Goal: Task Accomplishment & Management: Manage account settings

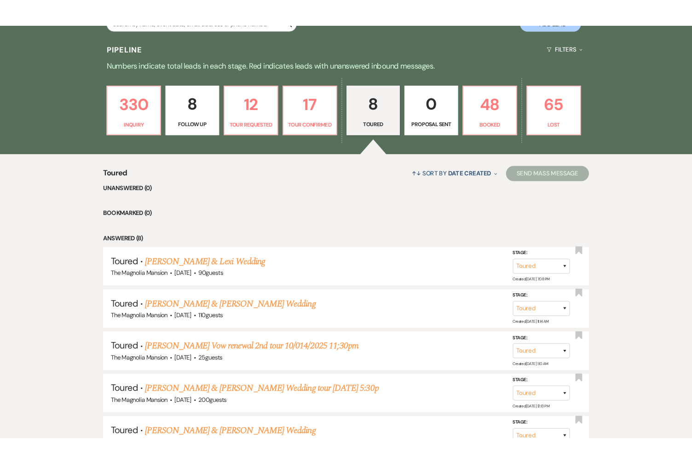
scroll to position [206, 0]
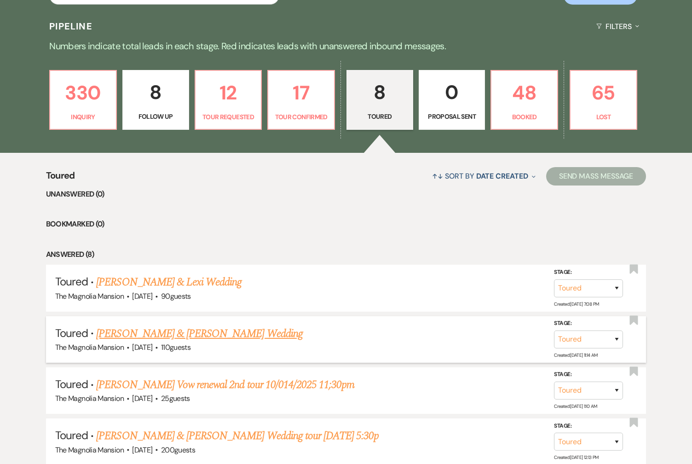
click at [194, 336] on link "[PERSON_NAME] & [PERSON_NAME] Wedding" at bounding box center [199, 333] width 206 height 17
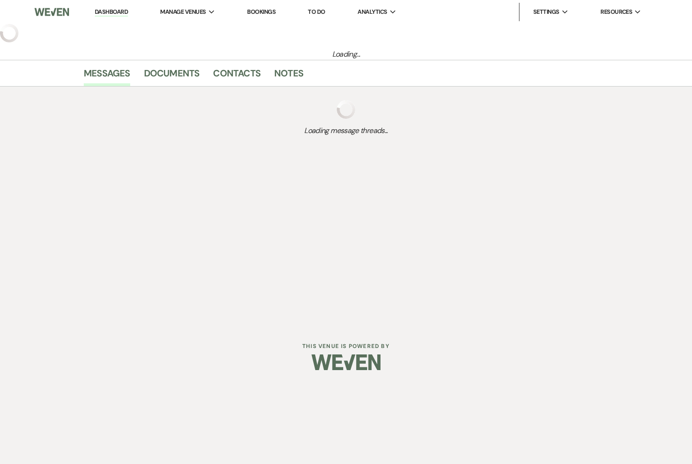
select select "5"
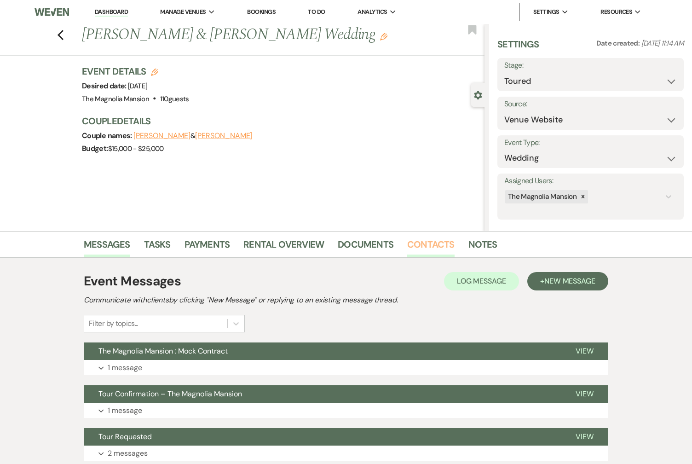
click at [417, 239] on link "Contacts" at bounding box center [430, 247] width 47 height 20
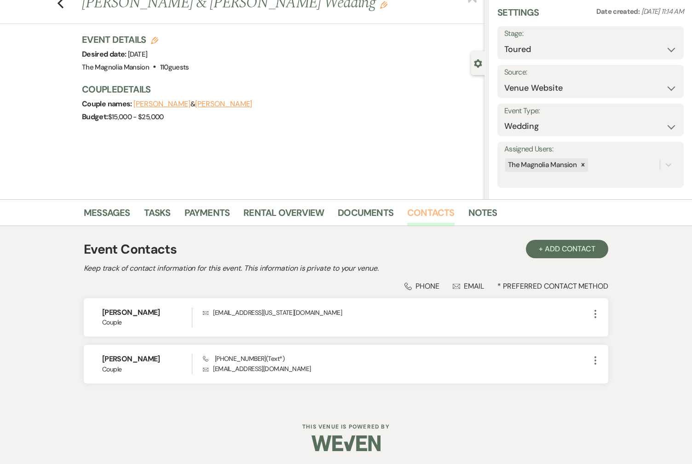
scroll to position [33, 0]
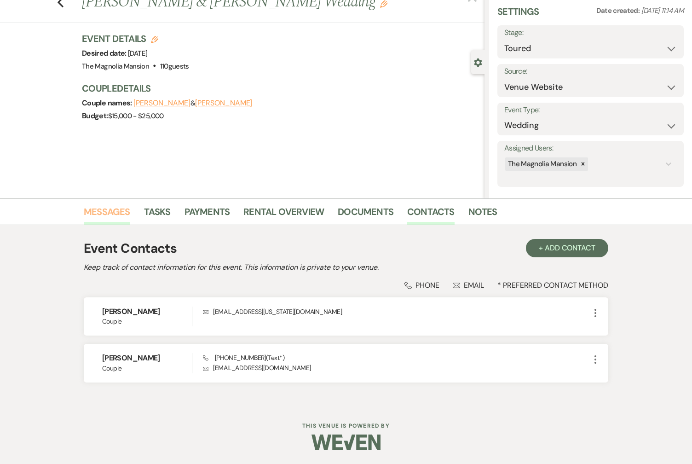
click at [116, 216] on link "Messages" at bounding box center [107, 214] width 46 height 20
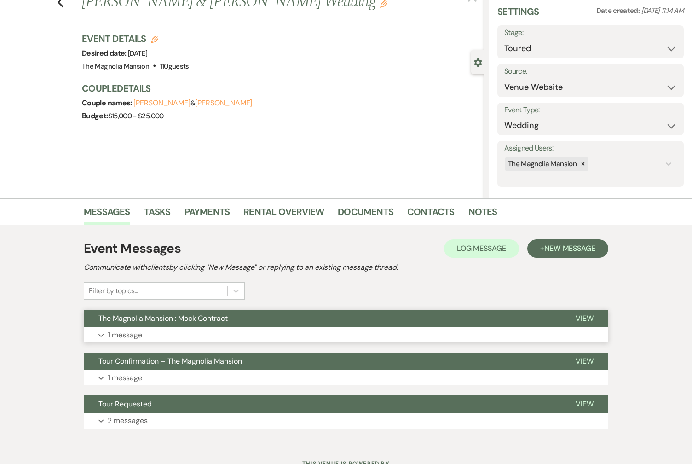
click at [282, 322] on button "The Magnolia Mansion : Mock Contract" at bounding box center [322, 318] width 477 height 17
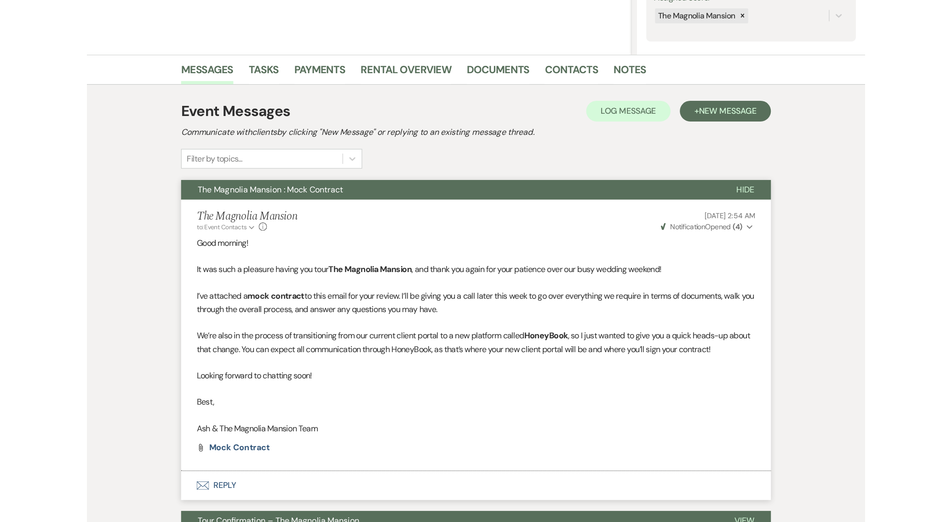
scroll to position [186, 0]
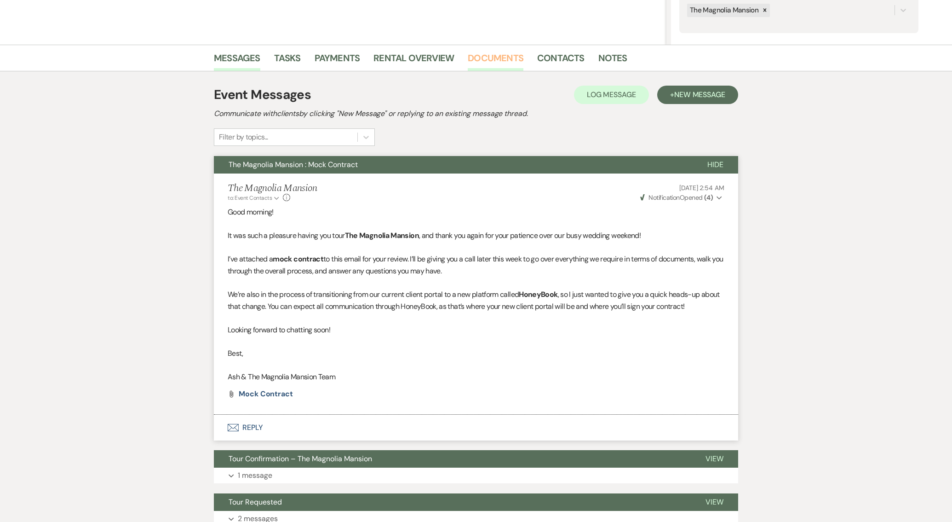
click at [504, 56] on link "Documents" at bounding box center [496, 61] width 56 height 20
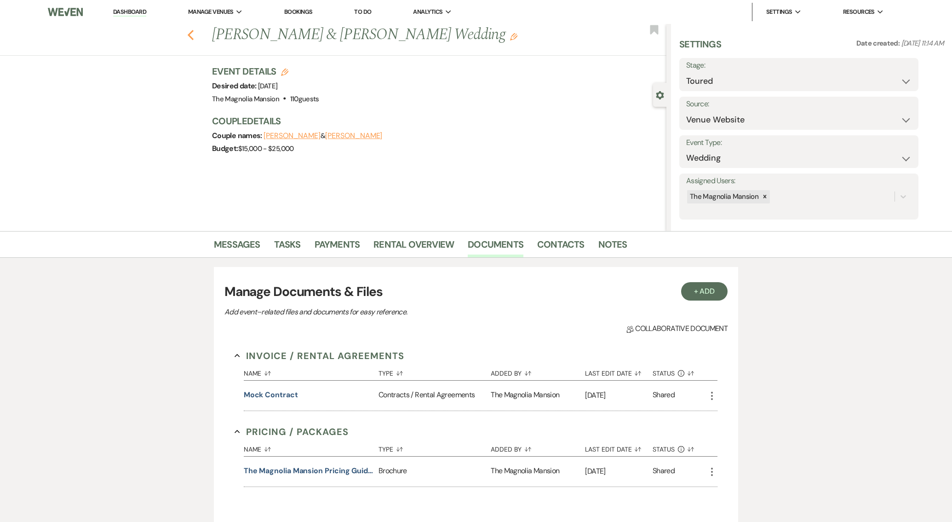
click at [194, 35] on icon "Previous" at bounding box center [190, 34] width 7 height 11
select select "5"
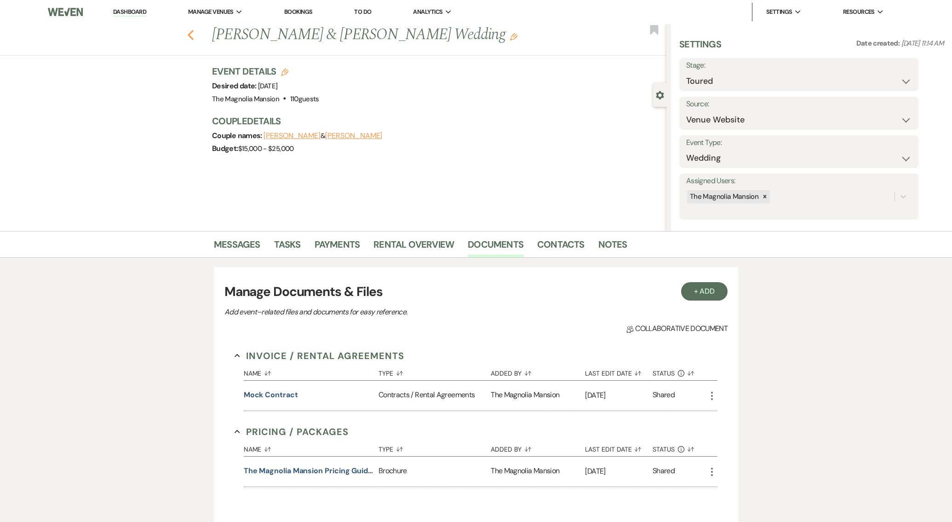
select select "5"
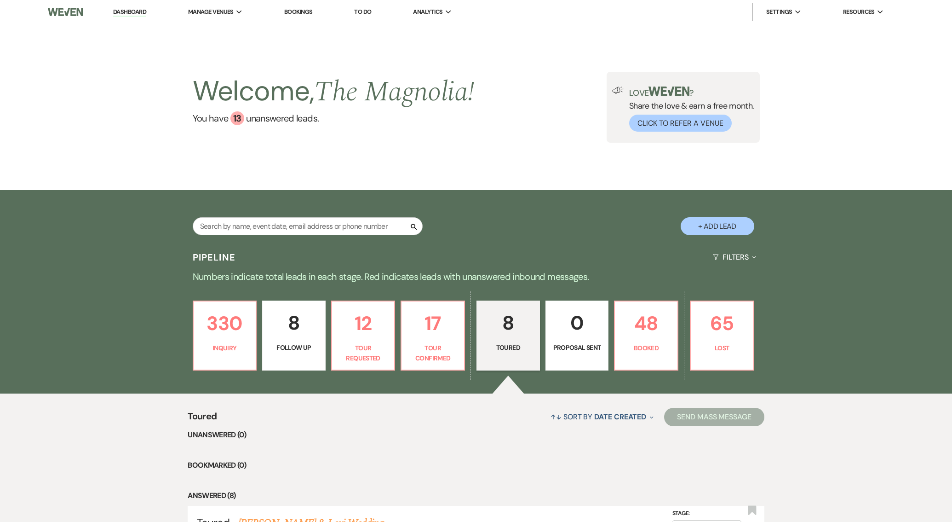
click at [251, 43] on div "Welcome, The Magnolia ! You have 13 unanswered lead s . Love ? Share the love &…" at bounding box center [476, 107] width 952 height 166
click at [233, 30] on li "The Magnolia Mansion" at bounding box center [234, 30] width 83 height 9
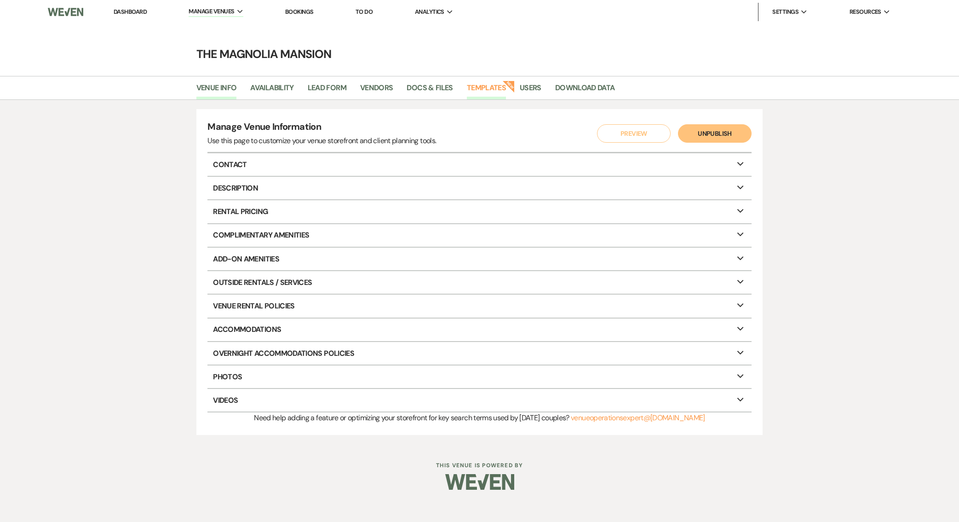
click at [501, 89] on link "Templates" at bounding box center [486, 90] width 39 height 17
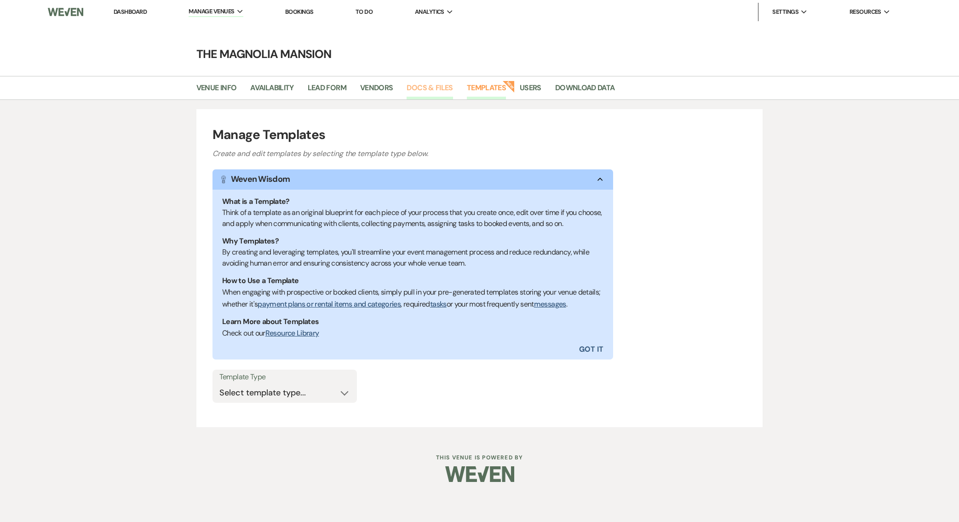
click at [433, 90] on link "Docs & Files" at bounding box center [430, 90] width 46 height 17
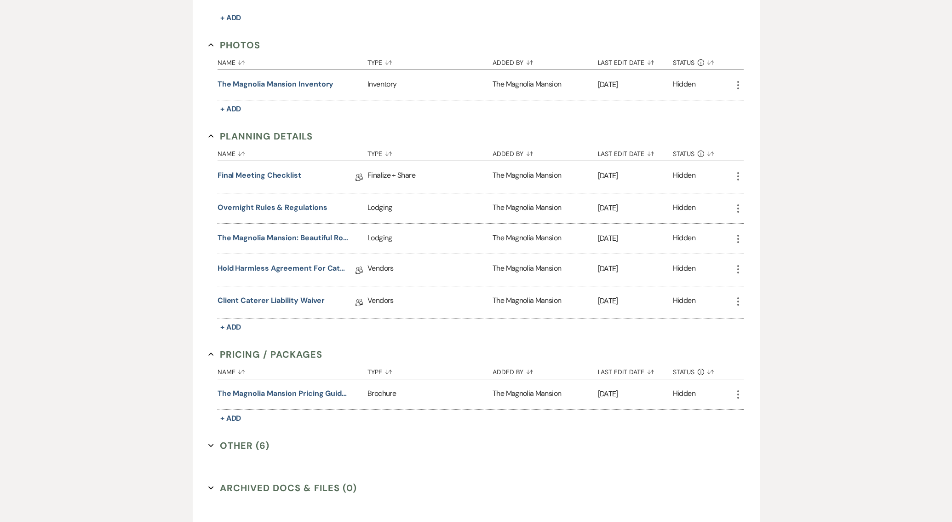
scroll to position [572, 0]
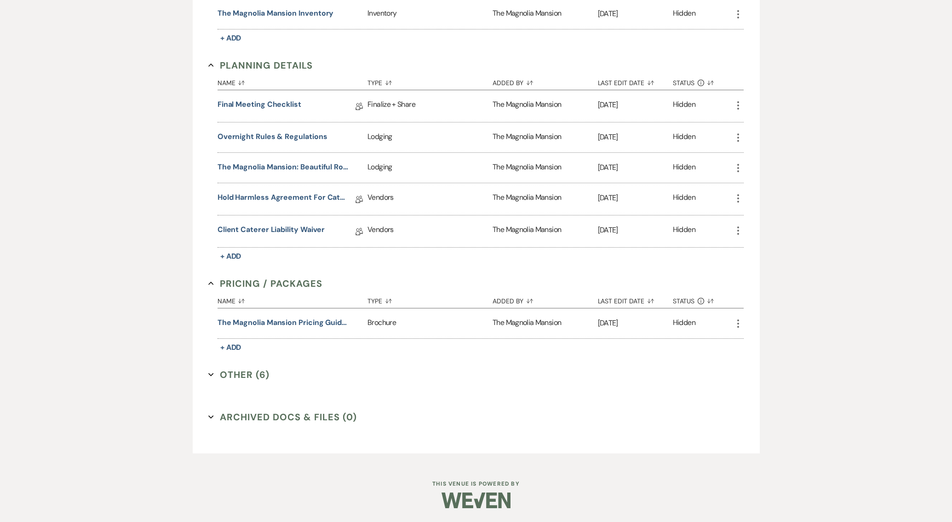
click at [228, 372] on button "Other (6) Expand" at bounding box center [238, 375] width 61 height 14
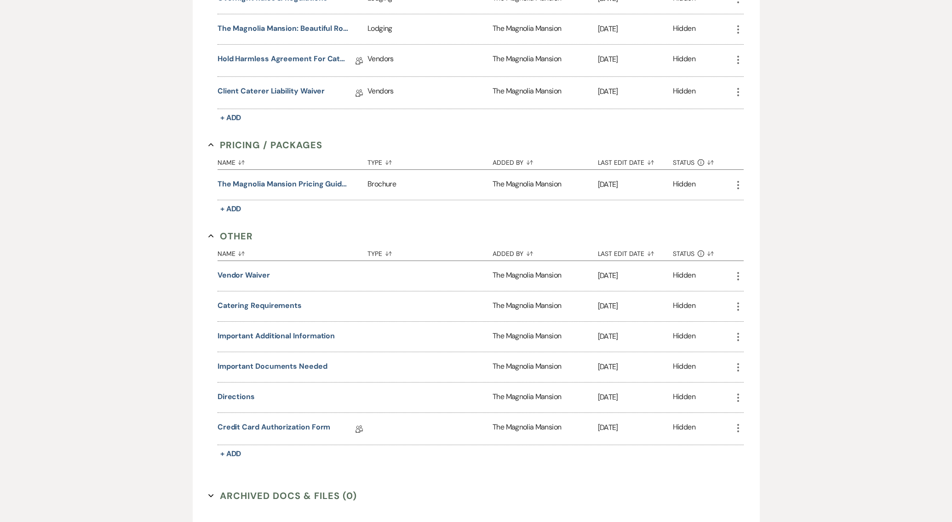
scroll to position [724, 0]
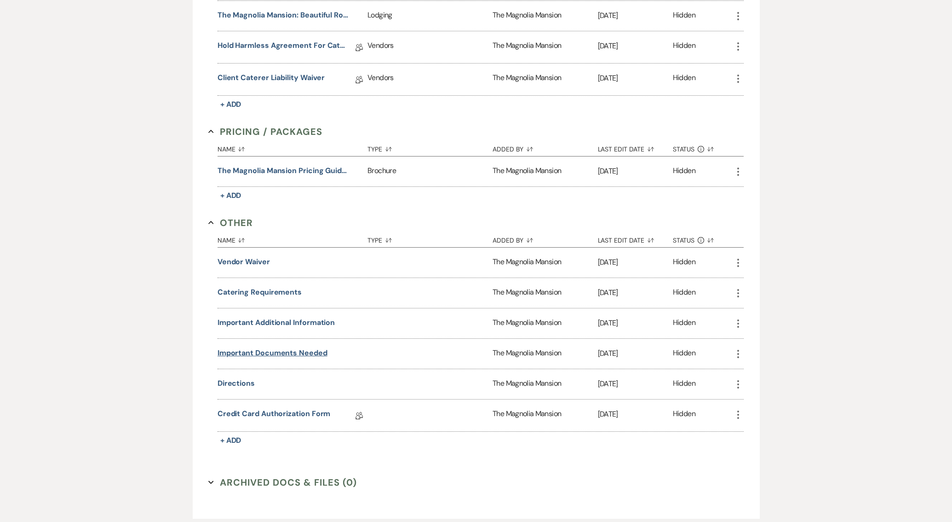
click at [292, 349] on button "Important Documents Needed" at bounding box center [273, 352] width 110 height 11
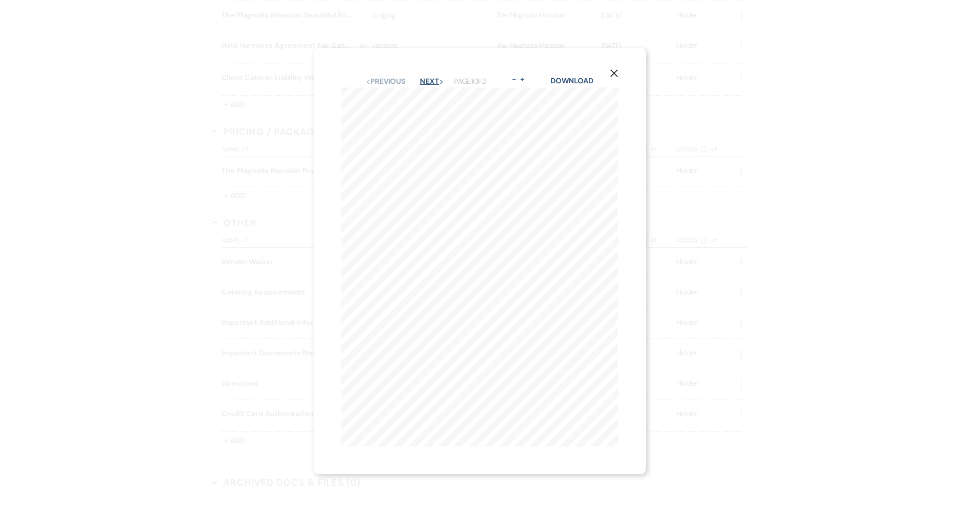
click at [432, 78] on button "Next Next" at bounding box center [432, 81] width 24 height 7
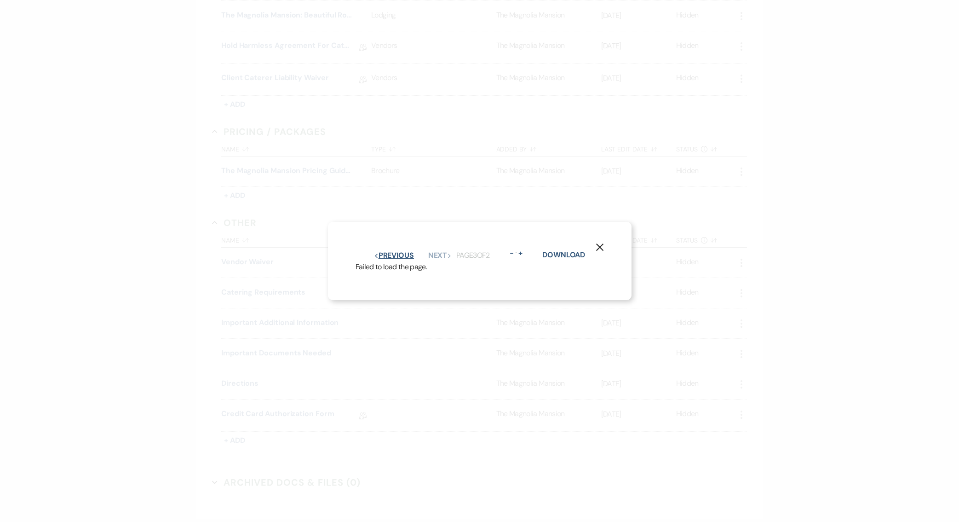
click at [382, 252] on button "Previous Previous" at bounding box center [394, 255] width 40 height 7
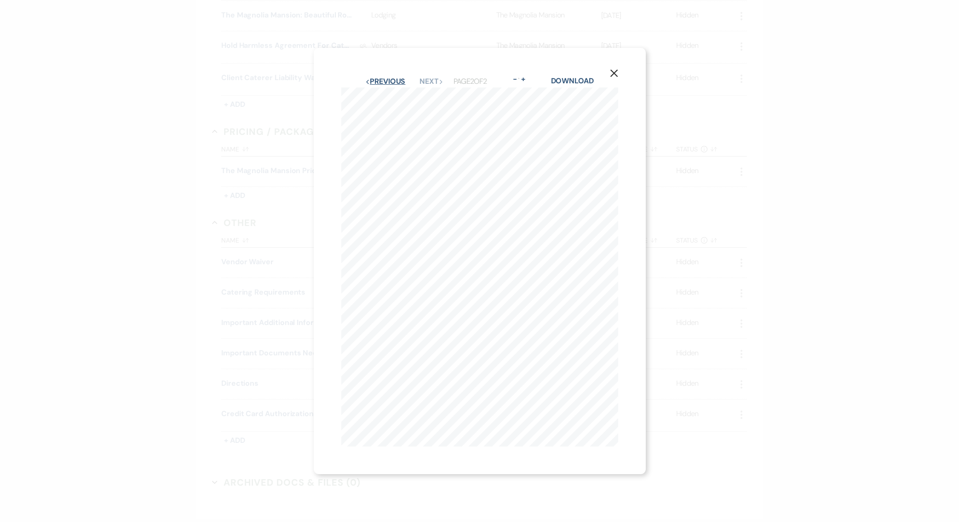
click at [395, 81] on button "Previous Previous" at bounding box center [385, 81] width 40 height 7
click at [617, 71] on icon "X" at bounding box center [614, 73] width 8 height 8
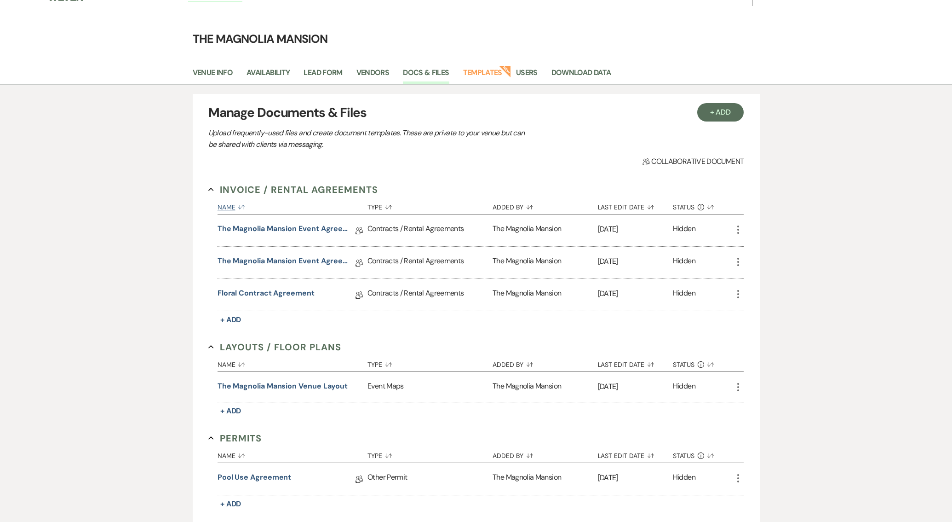
scroll to position [0, 0]
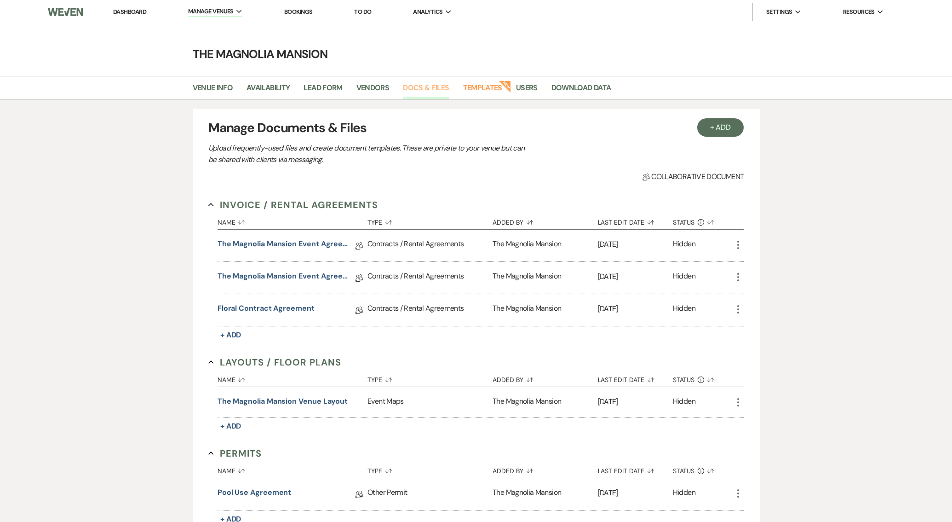
click at [411, 86] on link "Docs & Files" at bounding box center [426, 90] width 46 height 17
click at [125, 15] on link "Dashboard" at bounding box center [129, 12] width 33 height 8
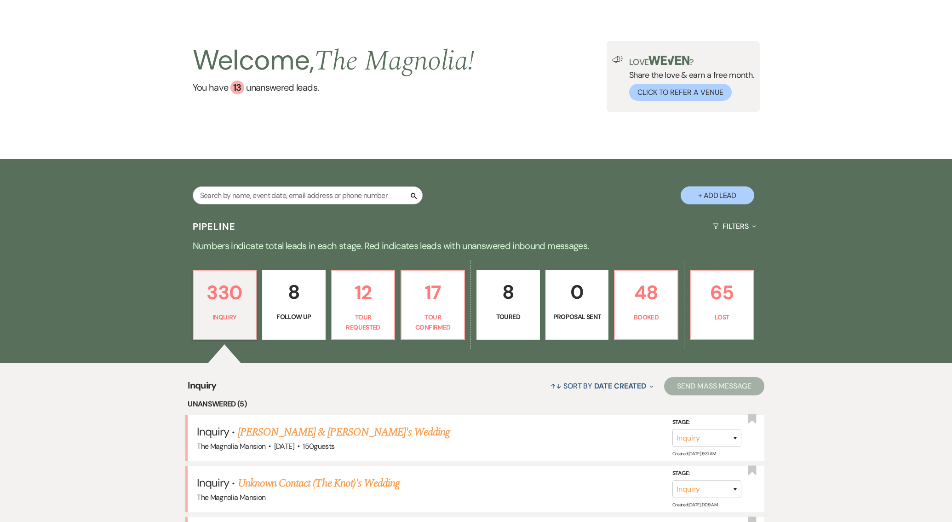
scroll to position [221, 0]
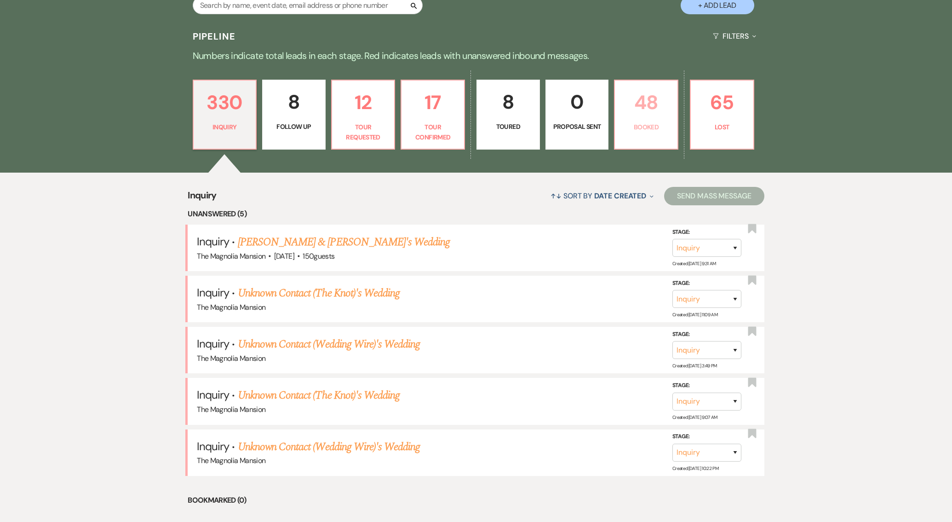
click at [636, 109] on p "48" at bounding box center [647, 102] width 52 height 31
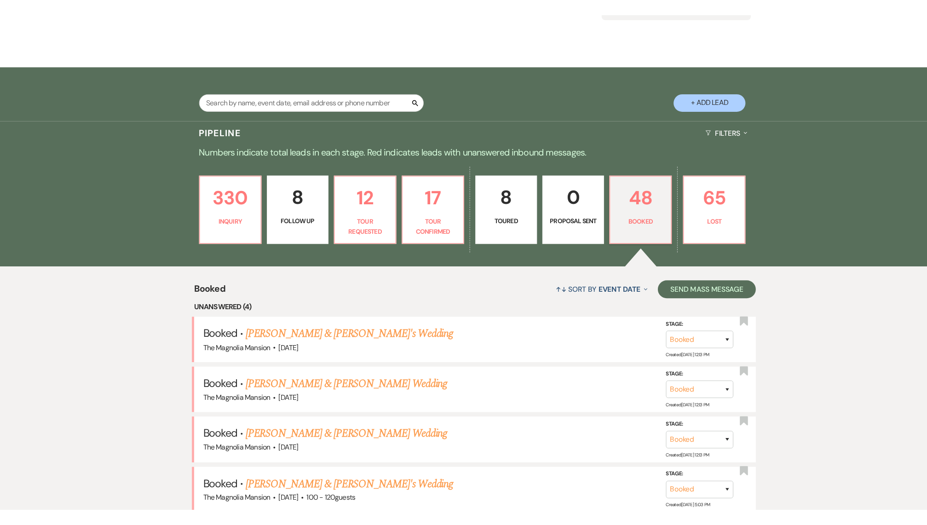
scroll to position [138, 0]
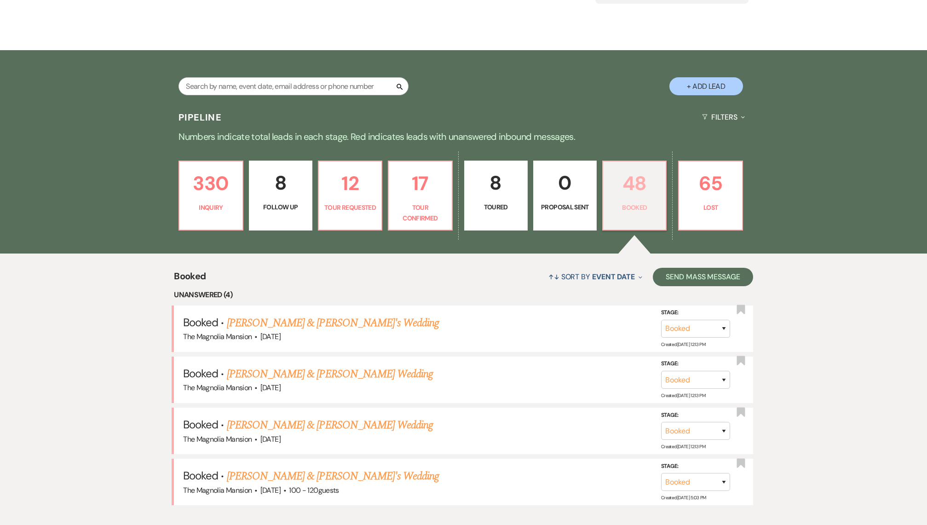
click at [639, 194] on p "48" at bounding box center [635, 183] width 52 height 31
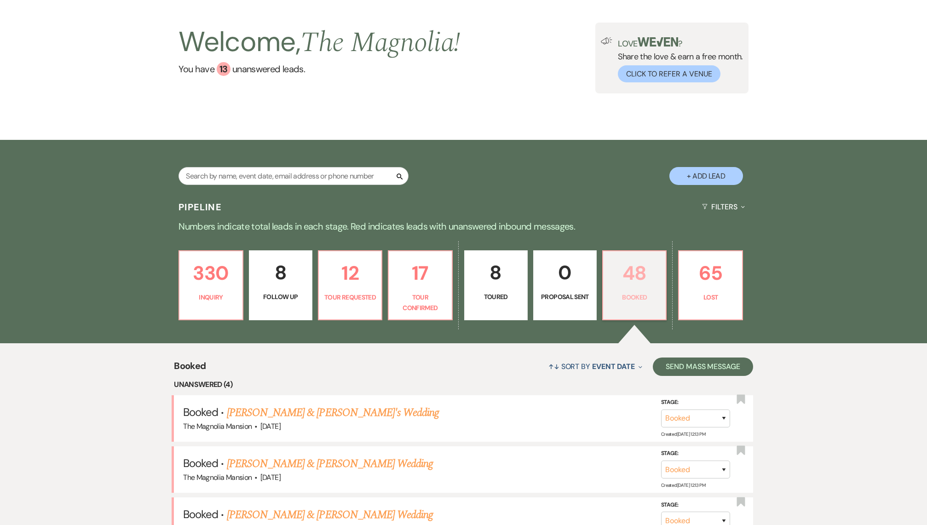
scroll to position [56, 0]
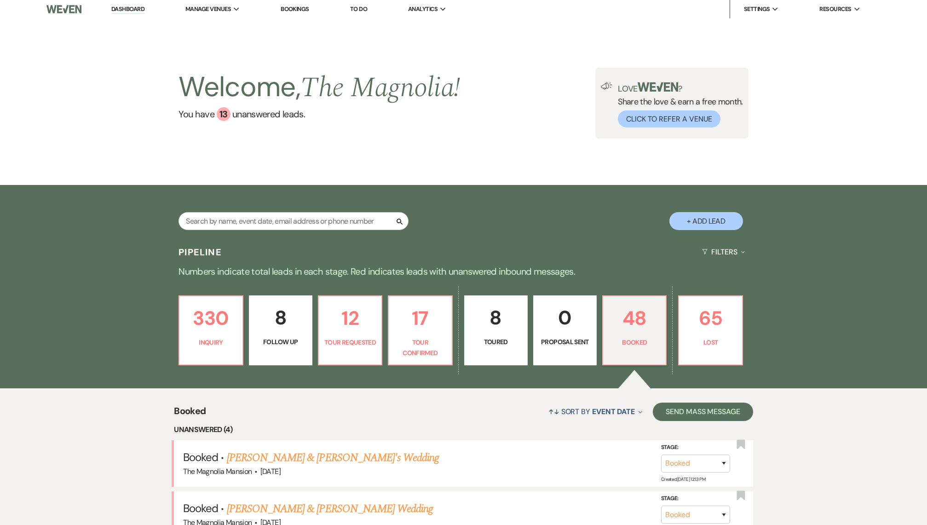
scroll to position [0, 0]
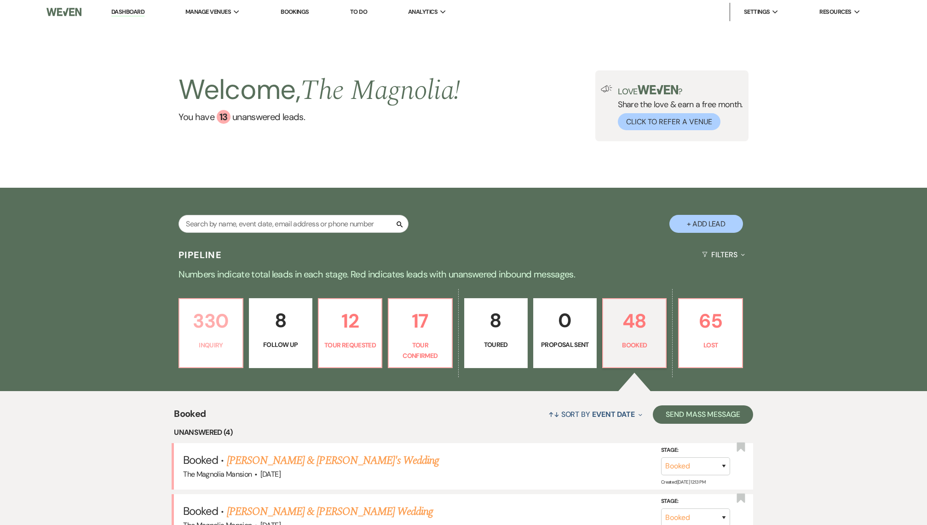
click at [216, 330] on p "330" at bounding box center [211, 320] width 52 height 31
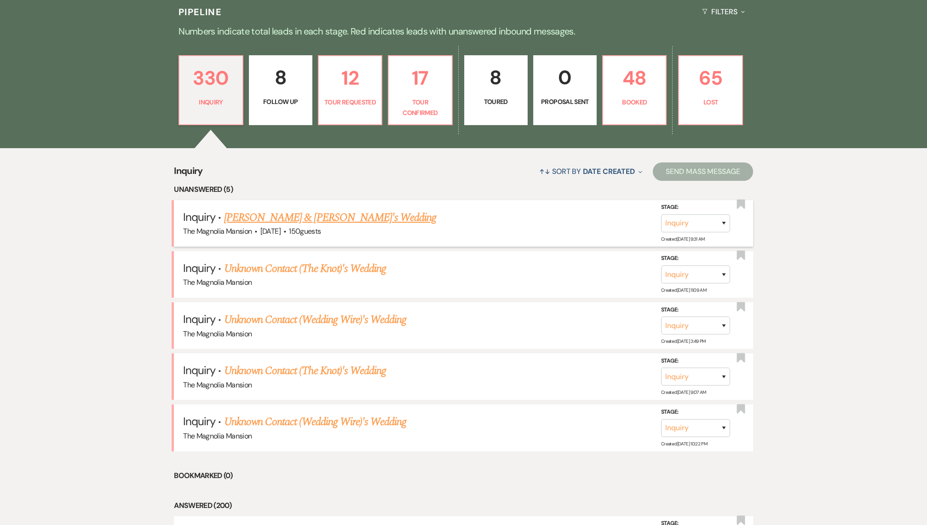
scroll to position [292, 0]
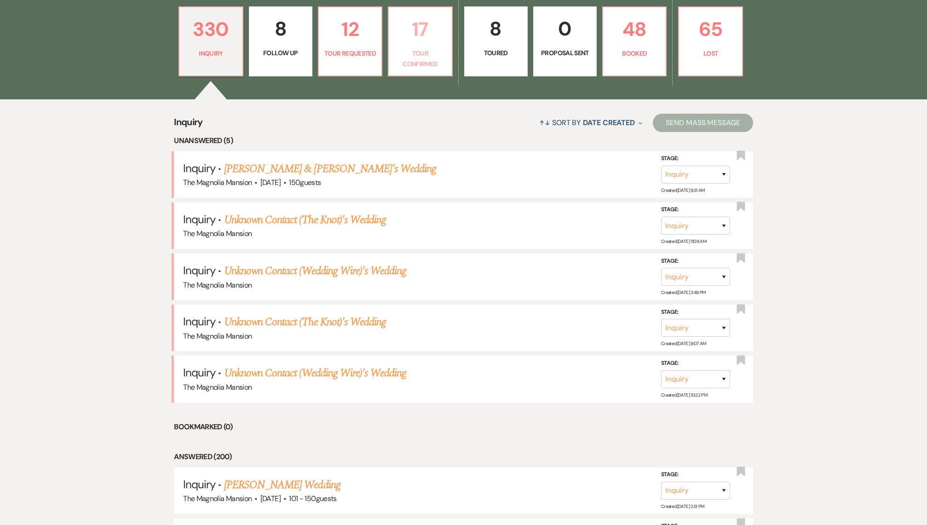
click at [408, 46] on link "17 Tour Confirmed" at bounding box center [420, 41] width 64 height 70
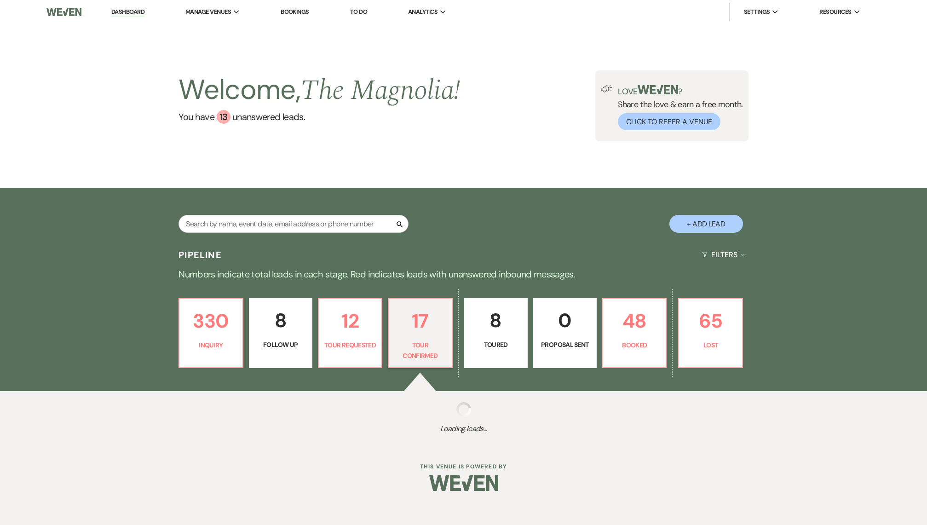
select select "4"
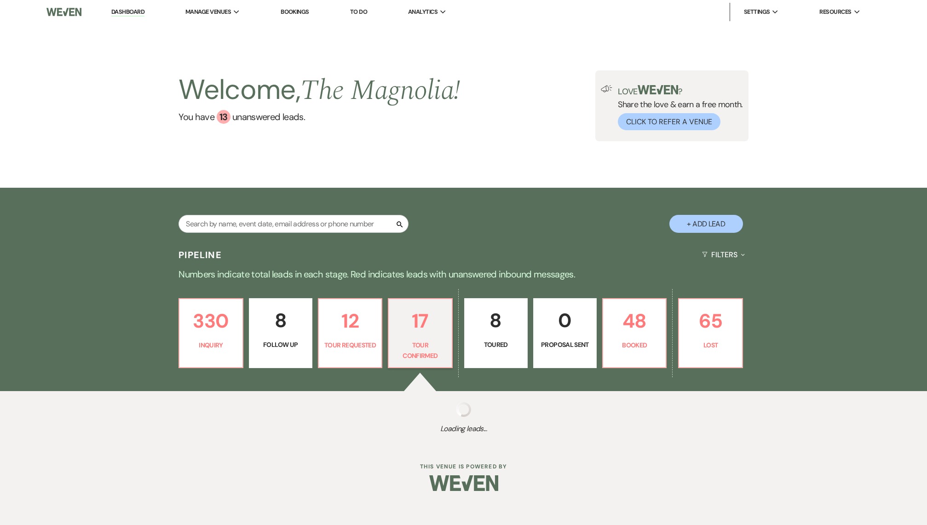
select select "4"
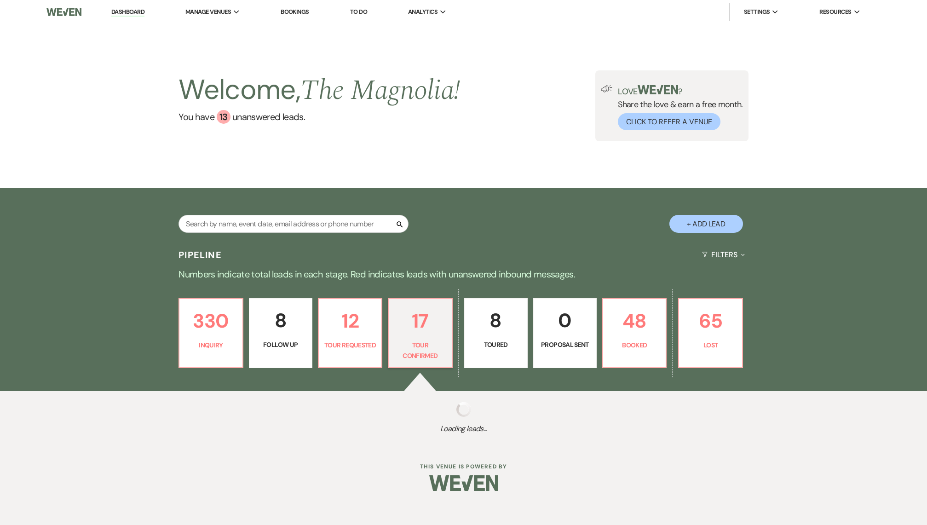
select select "4"
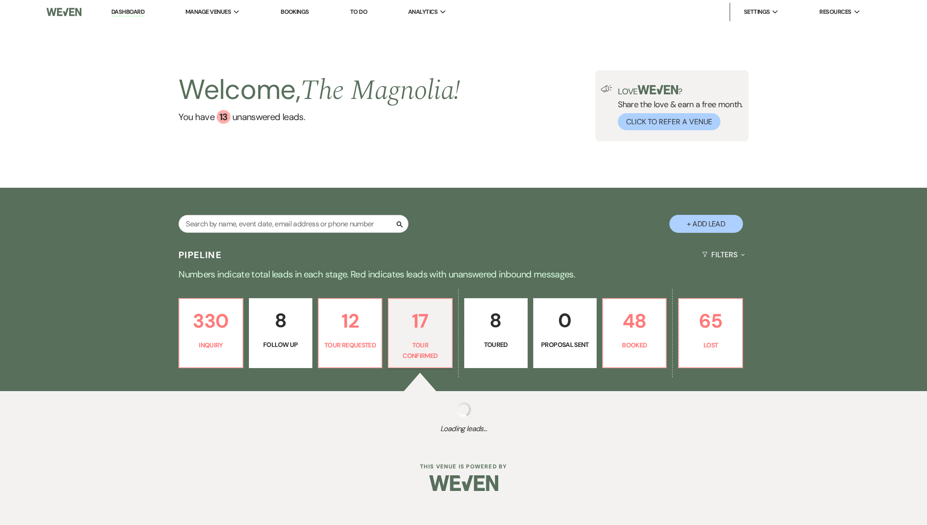
select select "4"
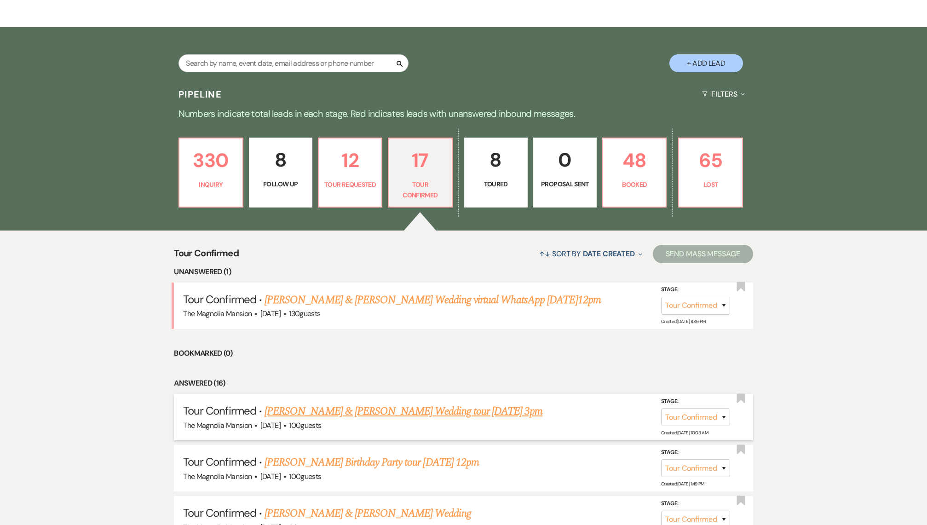
scroll to position [170, 0]
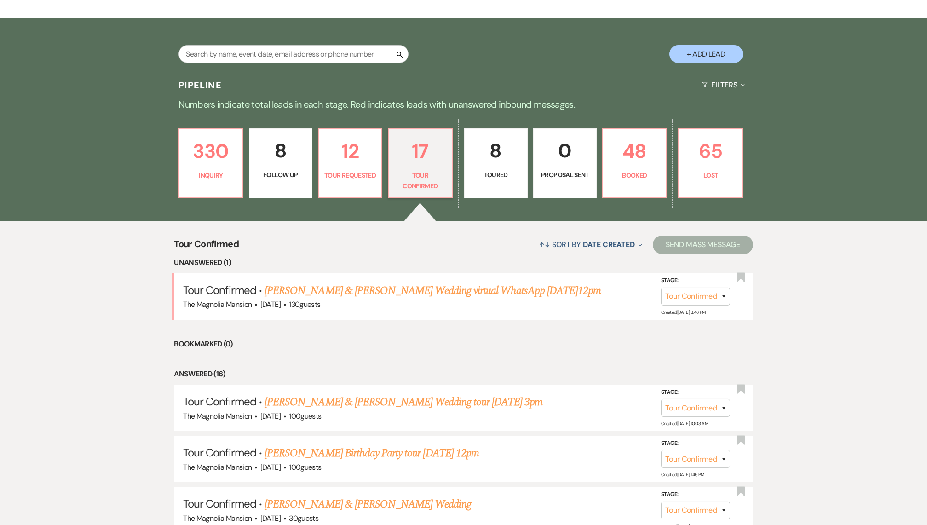
click at [488, 161] on p "8" at bounding box center [496, 150] width 52 height 31
select select "5"
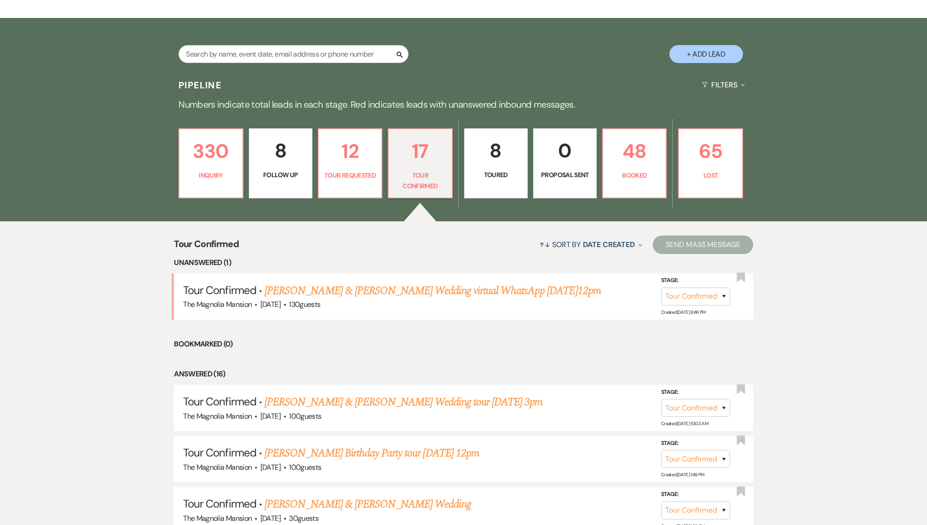
select select "5"
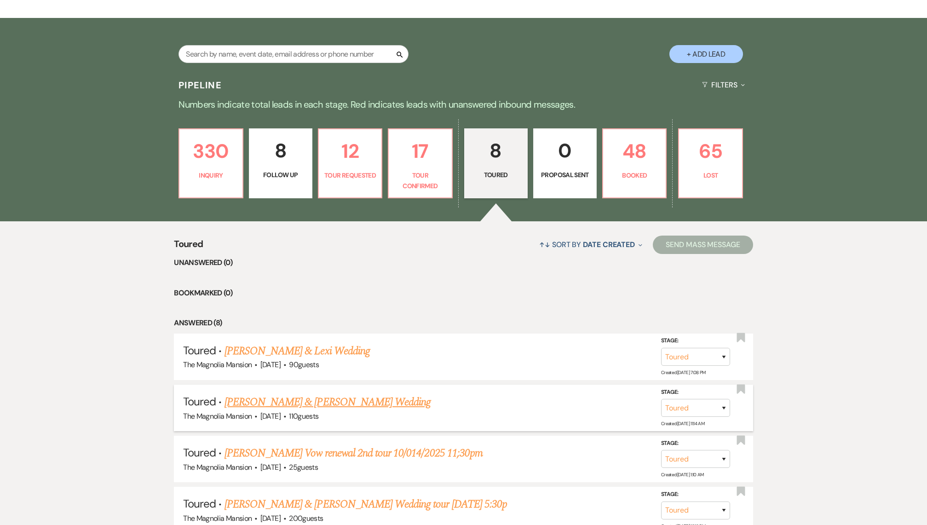
click at [348, 399] on link "[PERSON_NAME] & [PERSON_NAME] Wedding" at bounding box center [328, 402] width 206 height 17
select select "5"
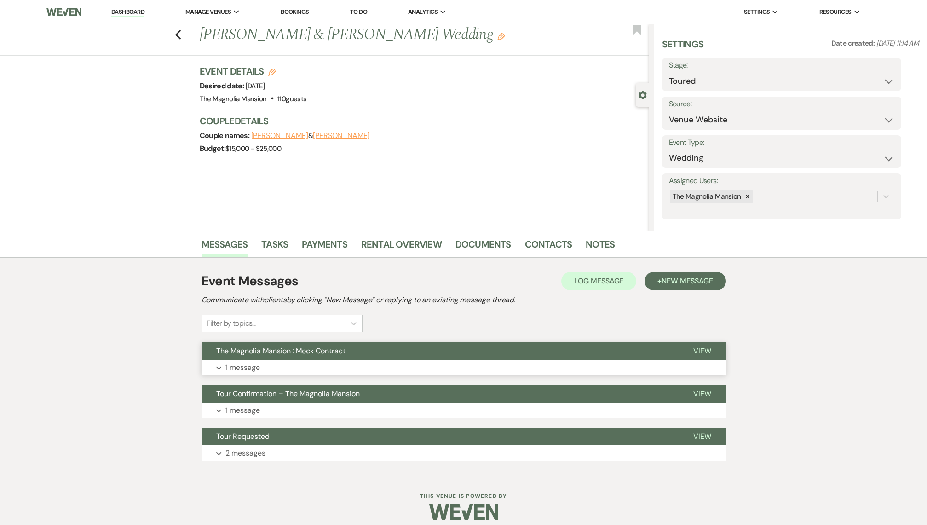
click at [427, 346] on button "The Magnolia Mansion : Mock Contract" at bounding box center [440, 350] width 477 height 17
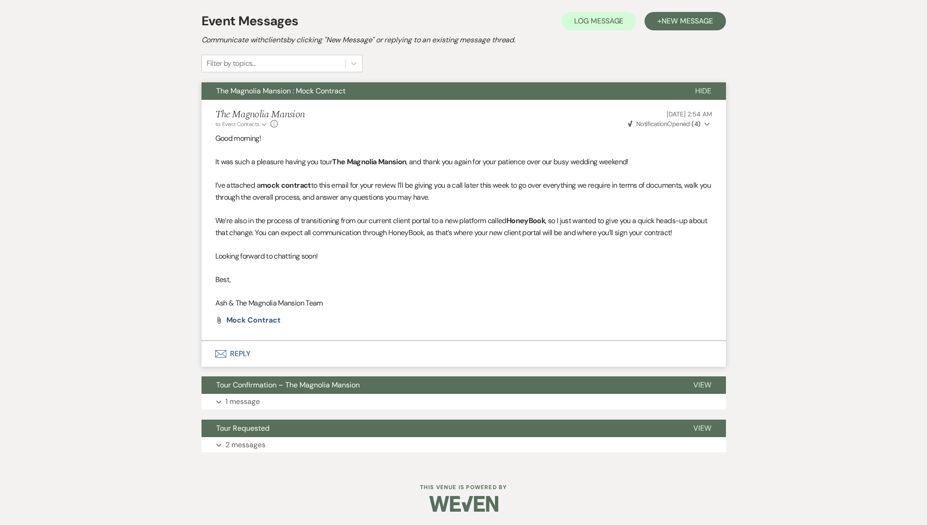
scroll to position [260, 0]
click at [253, 320] on span "Mock Contract" at bounding box center [253, 320] width 54 height 10
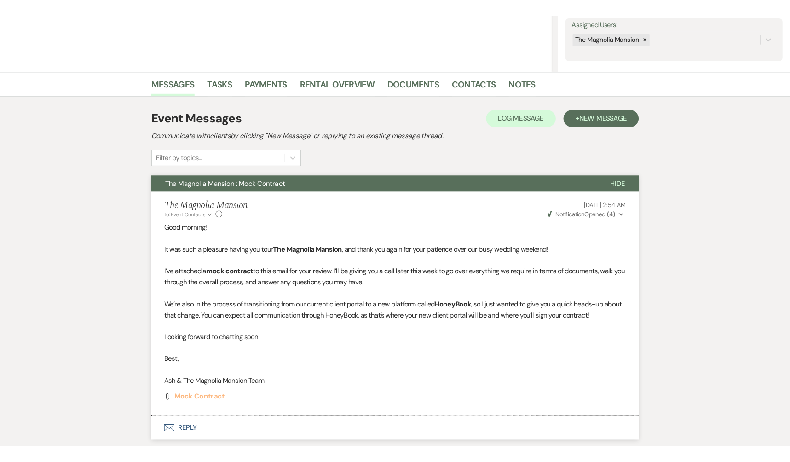
scroll to position [170, 0]
